Goal: Information Seeking & Learning: Learn about a topic

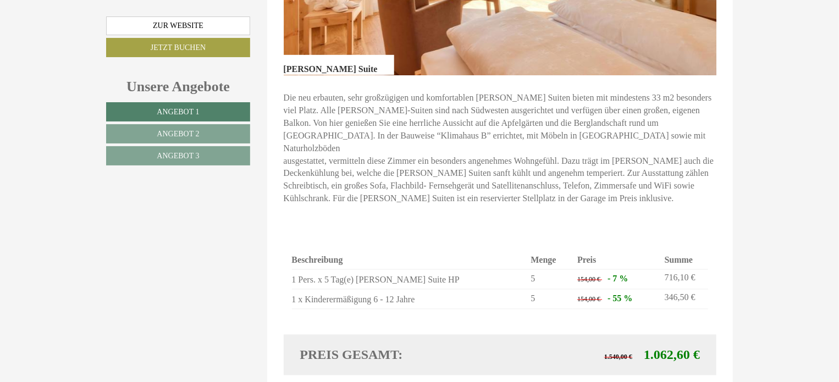
scroll to position [825, 0]
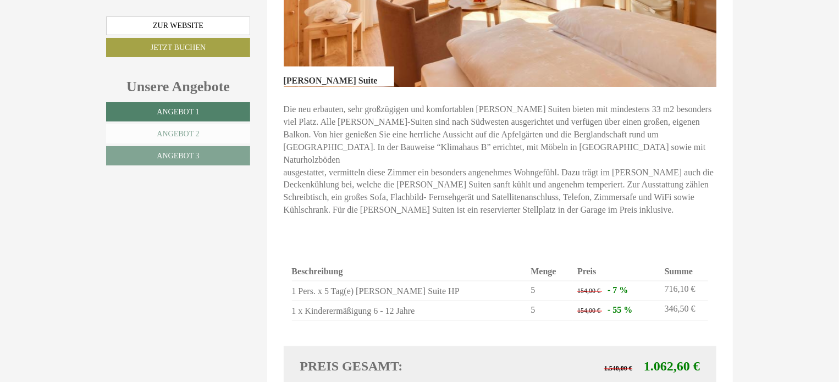
click at [196, 136] on span "Angebot 2" at bounding box center [178, 134] width 42 height 8
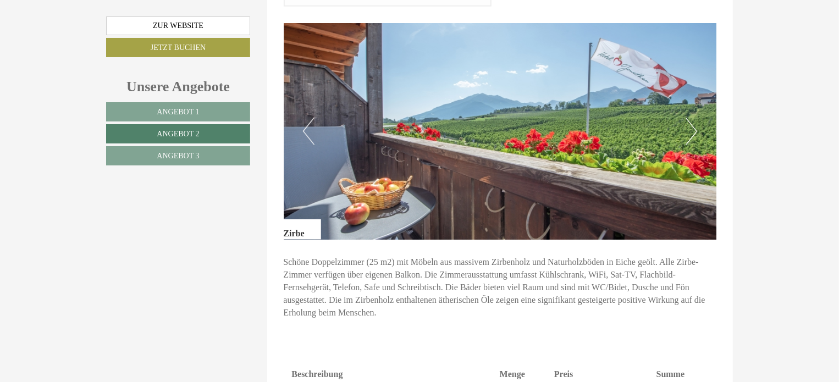
scroll to position [667, 0]
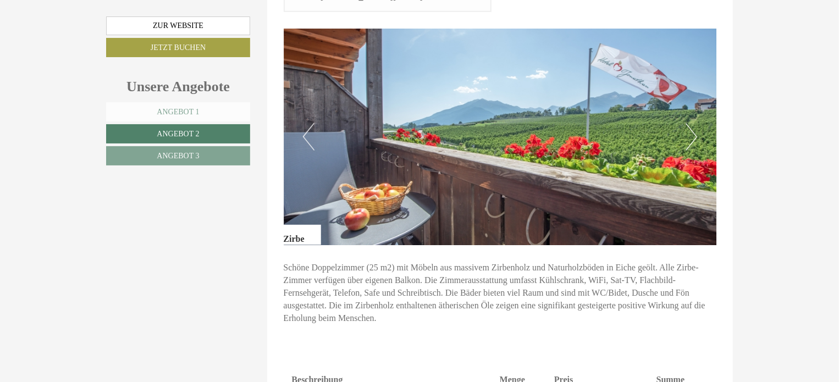
click at [189, 114] on span "Angebot 1" at bounding box center [178, 112] width 42 height 8
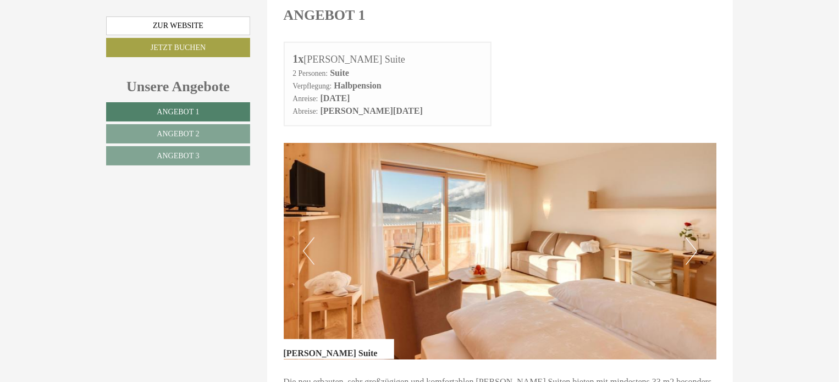
scroll to position [612, 0]
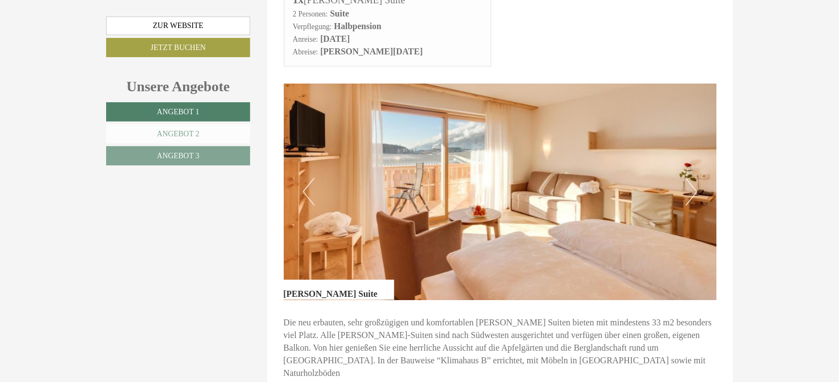
click at [193, 135] on span "Angebot 2" at bounding box center [178, 134] width 42 height 8
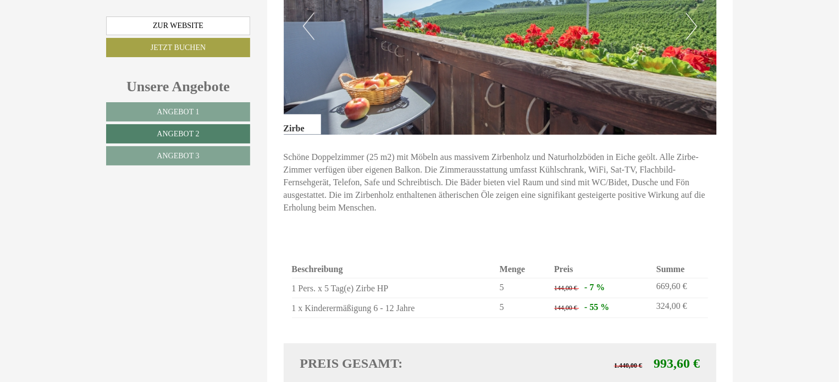
scroll to position [997, 0]
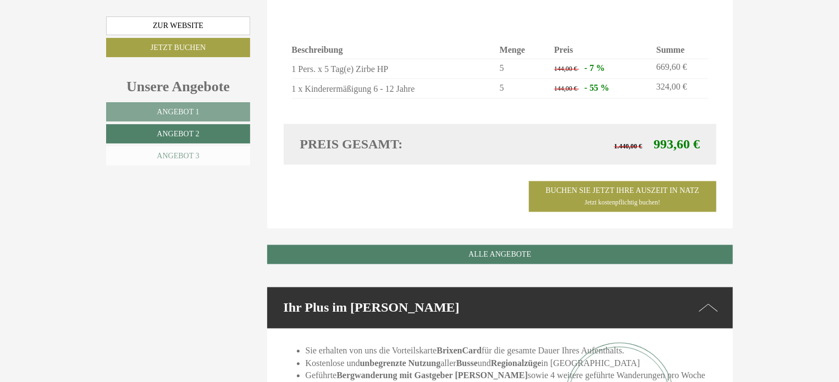
click at [196, 157] on span "Angebot 3" at bounding box center [178, 156] width 42 height 8
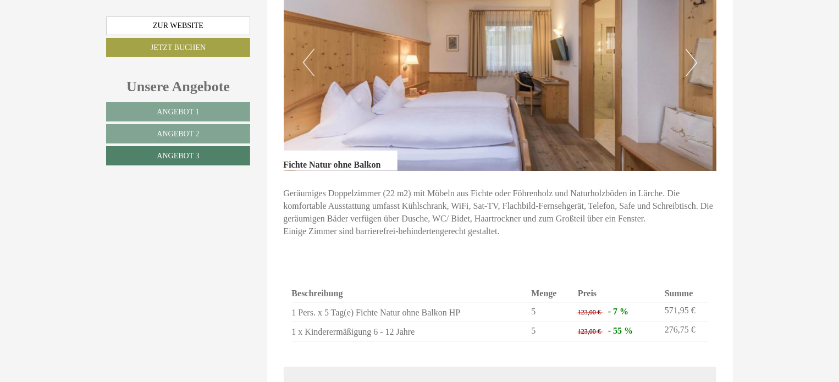
scroll to position [722, 0]
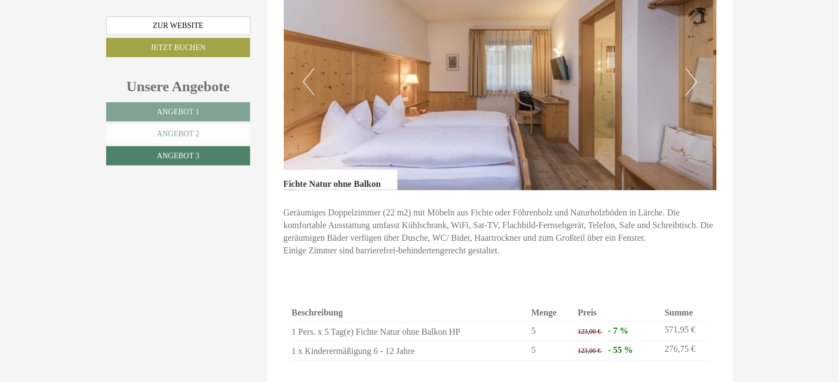
click at [216, 130] on link "Angebot 2" at bounding box center [178, 133] width 144 height 19
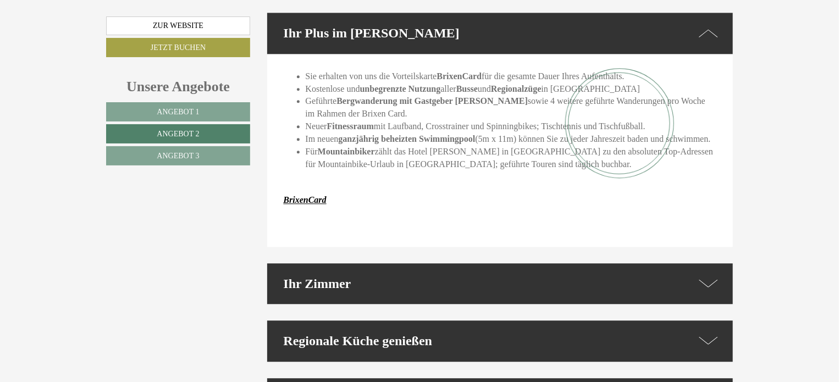
scroll to position [1327, 0]
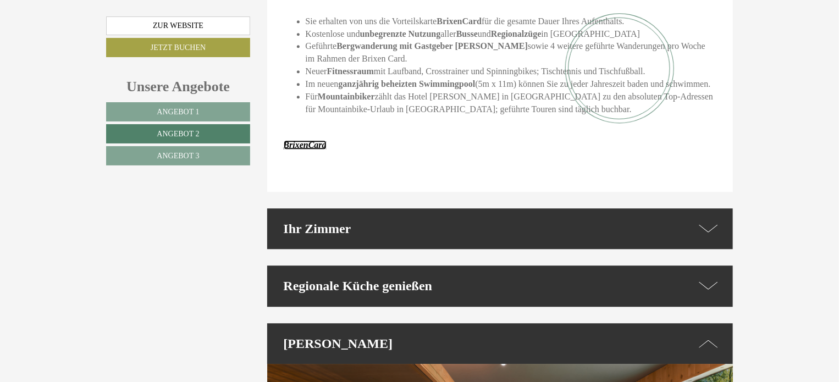
click at [302, 140] on strong "BrixenCard" at bounding box center [305, 144] width 43 height 9
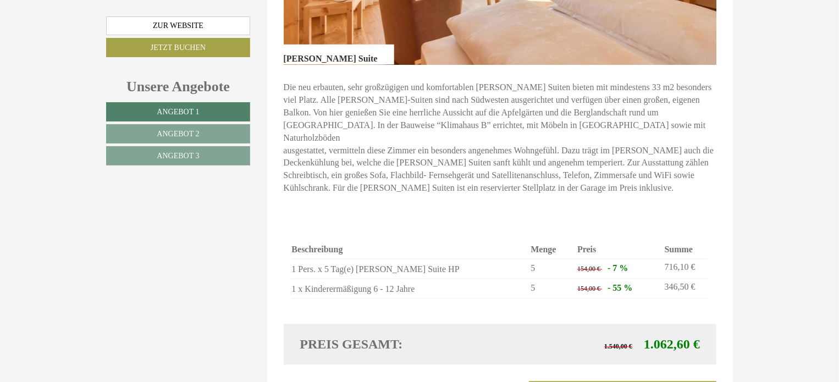
scroll to position [878, 0]
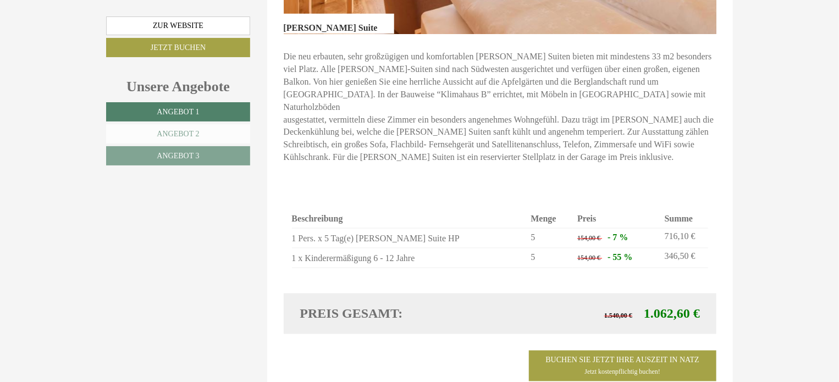
click at [195, 136] on span "Angebot 2" at bounding box center [178, 134] width 42 height 8
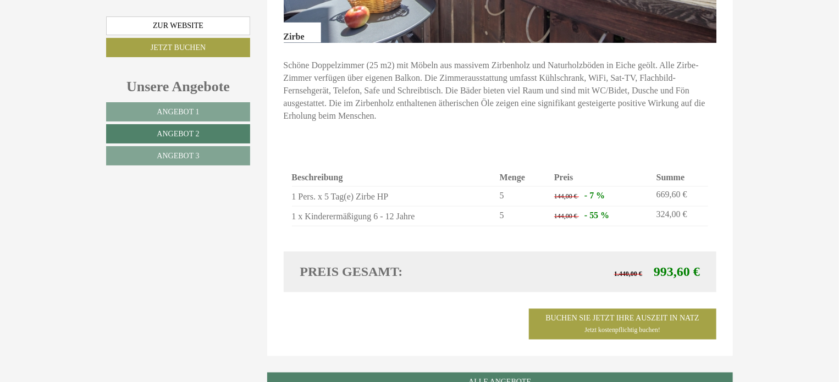
scroll to position [887, 0]
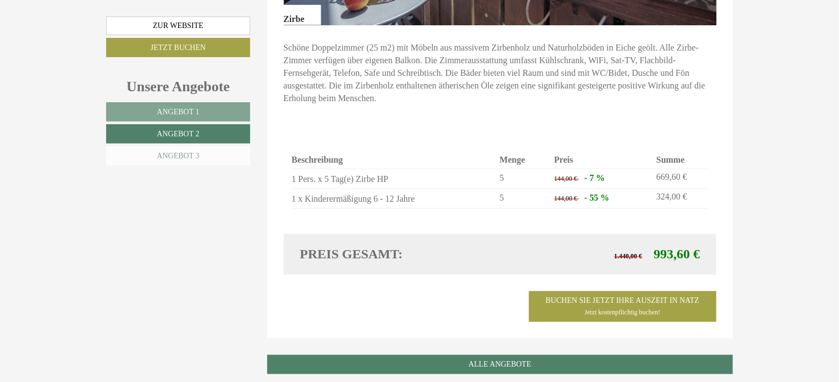
click at [164, 157] on span "Angebot 3" at bounding box center [178, 156] width 42 height 8
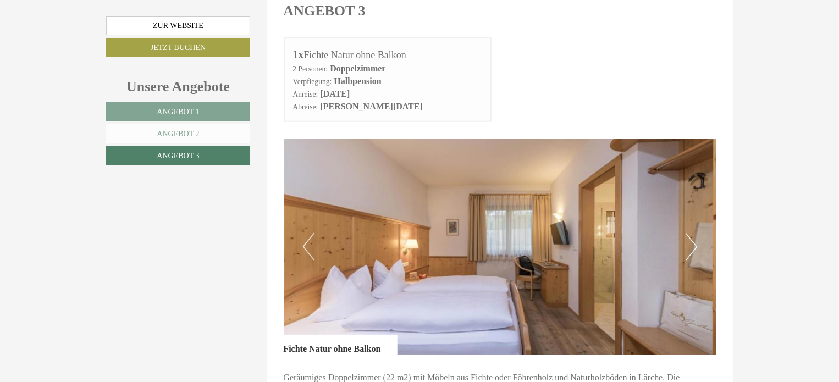
click at [173, 130] on span "Angebot 2" at bounding box center [178, 134] width 42 height 8
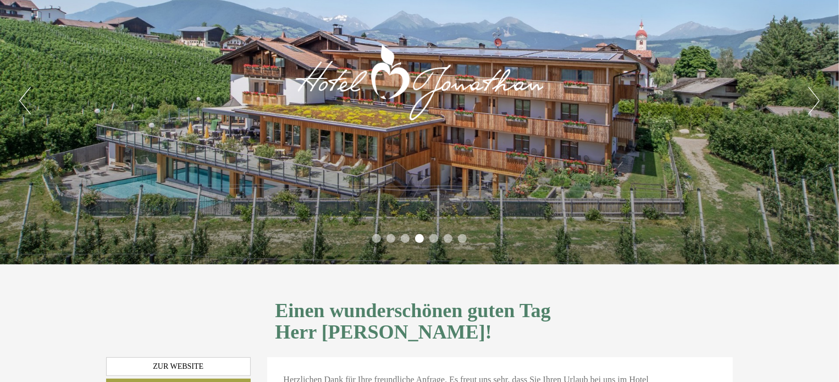
scroll to position [0, 0]
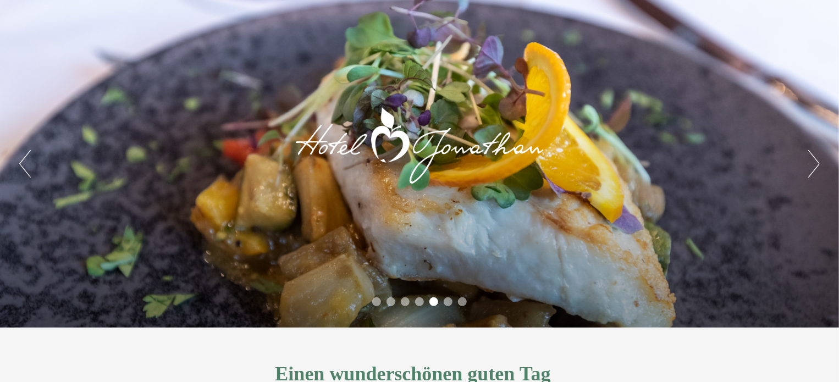
click at [809, 166] on button "Next" at bounding box center [814, 163] width 12 height 27
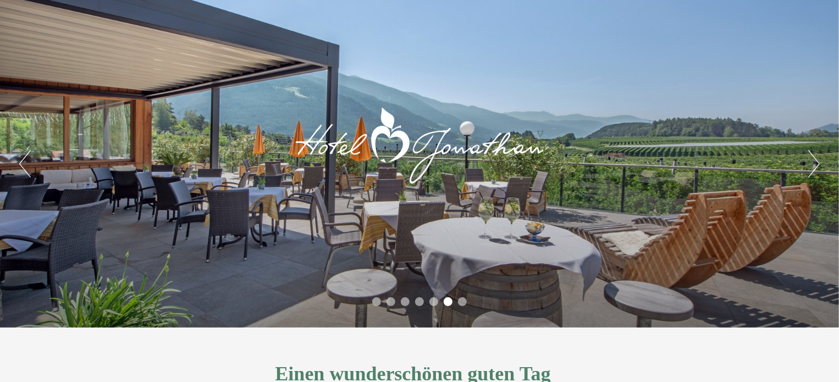
click at [808, 170] on div "Previous Next 1 2 3 4 5 6 7" at bounding box center [419, 164] width 839 height 328
click at [813, 171] on button "Next" at bounding box center [814, 163] width 12 height 27
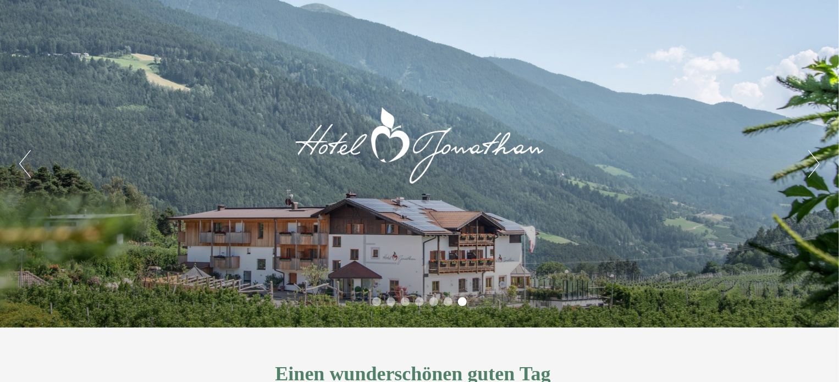
click at [813, 171] on button "Next" at bounding box center [814, 163] width 12 height 27
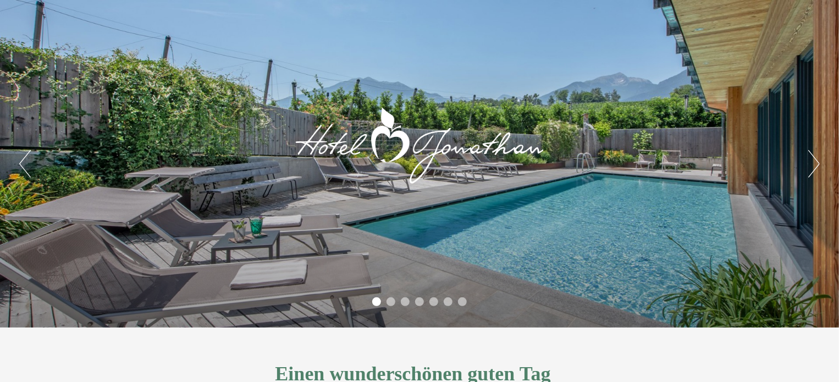
click at [813, 171] on button "Next" at bounding box center [814, 163] width 12 height 27
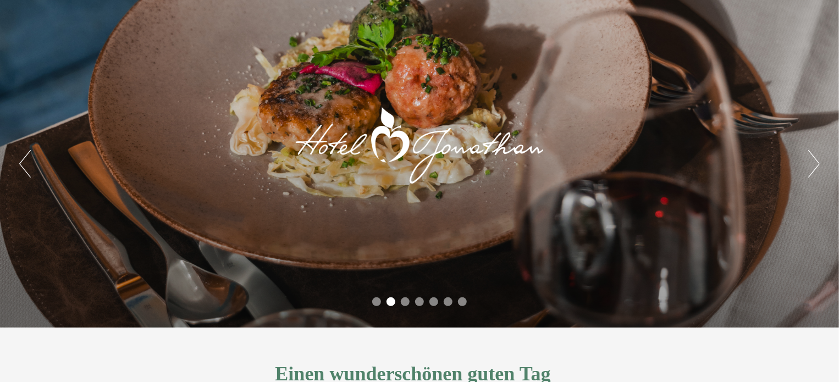
click at [813, 171] on button "Next" at bounding box center [814, 163] width 12 height 27
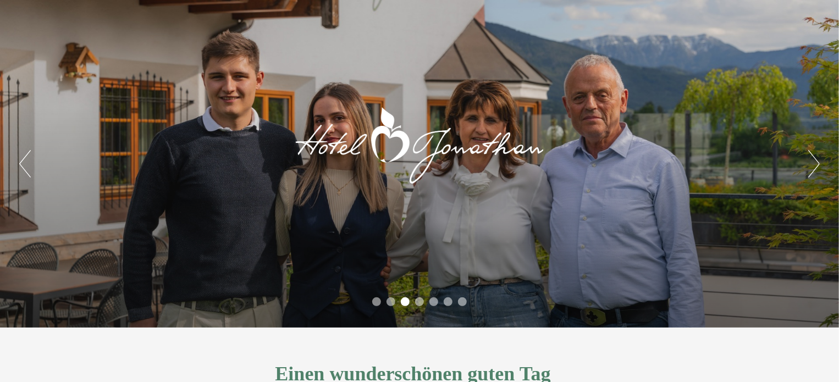
click at [813, 171] on button "Next" at bounding box center [814, 163] width 12 height 27
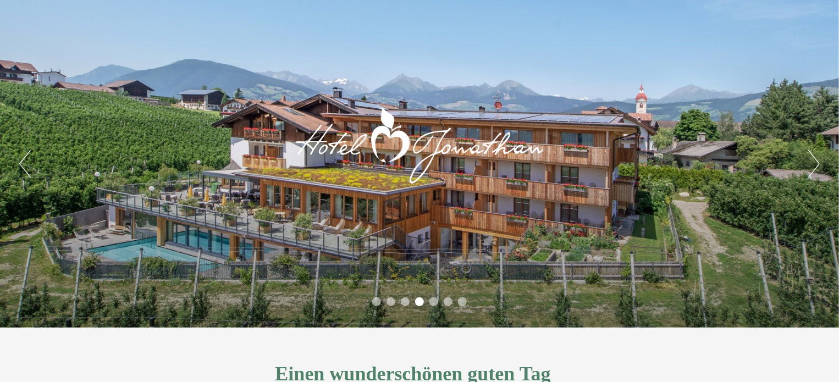
click at [819, 159] on button "Next" at bounding box center [814, 163] width 12 height 27
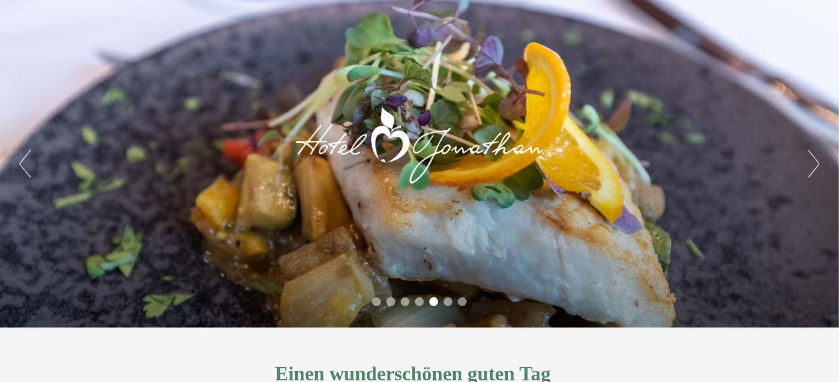
click at [819, 159] on button "Next" at bounding box center [814, 163] width 12 height 27
